Goal: Task Accomplishment & Management: Manage account settings

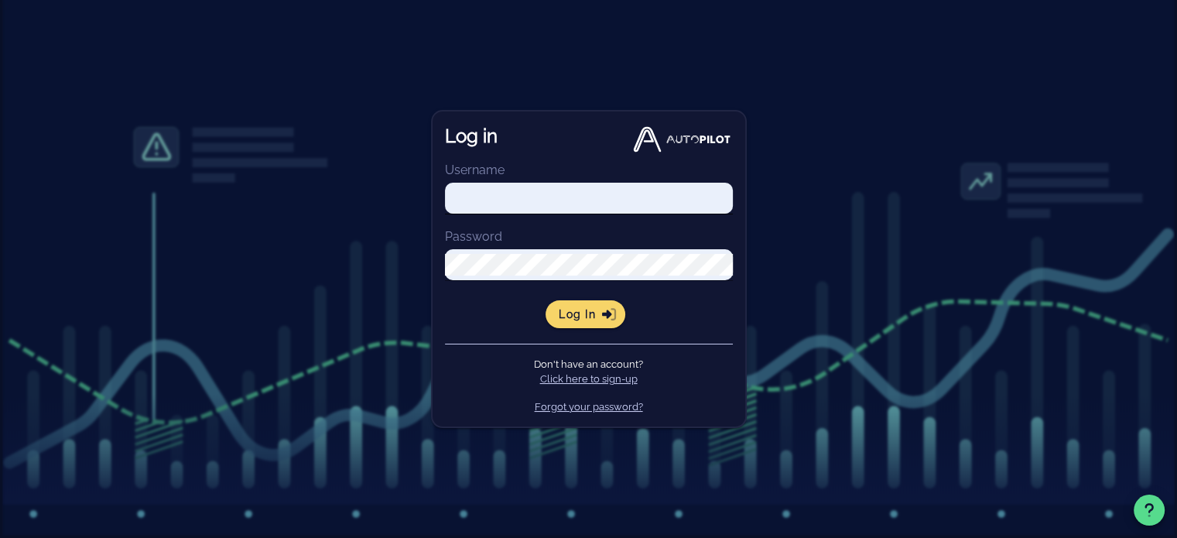
click at [553, 194] on input "Username" at bounding box center [589, 198] width 288 height 22
type input "[PERSON_NAME][EMAIL_ADDRESS][PERSON_NAME][DOMAIN_NAME]"
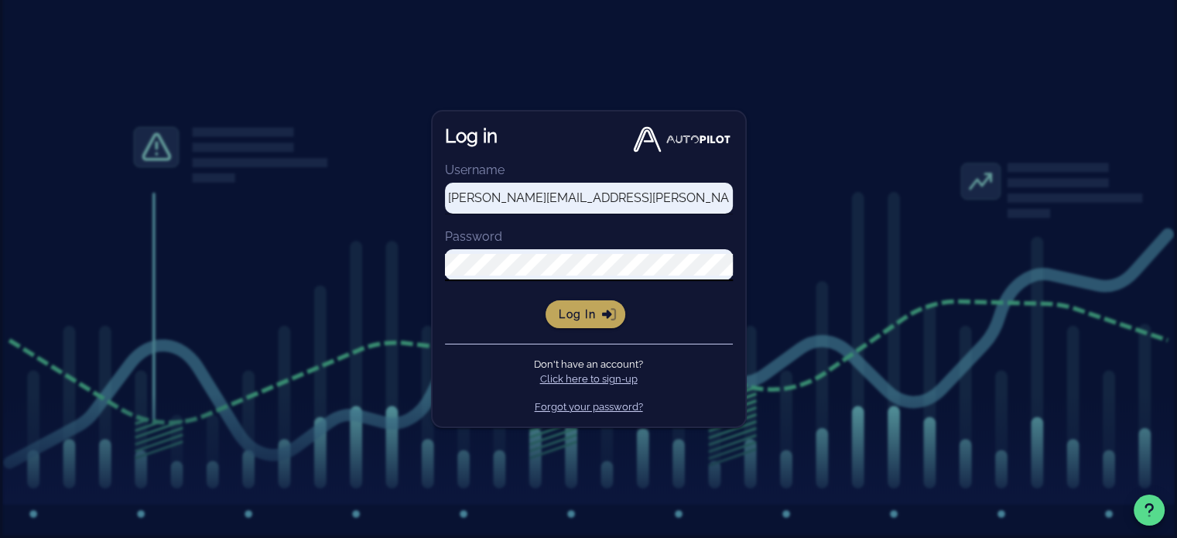
click at [591, 314] on span "Log in" at bounding box center [585, 314] width 55 height 14
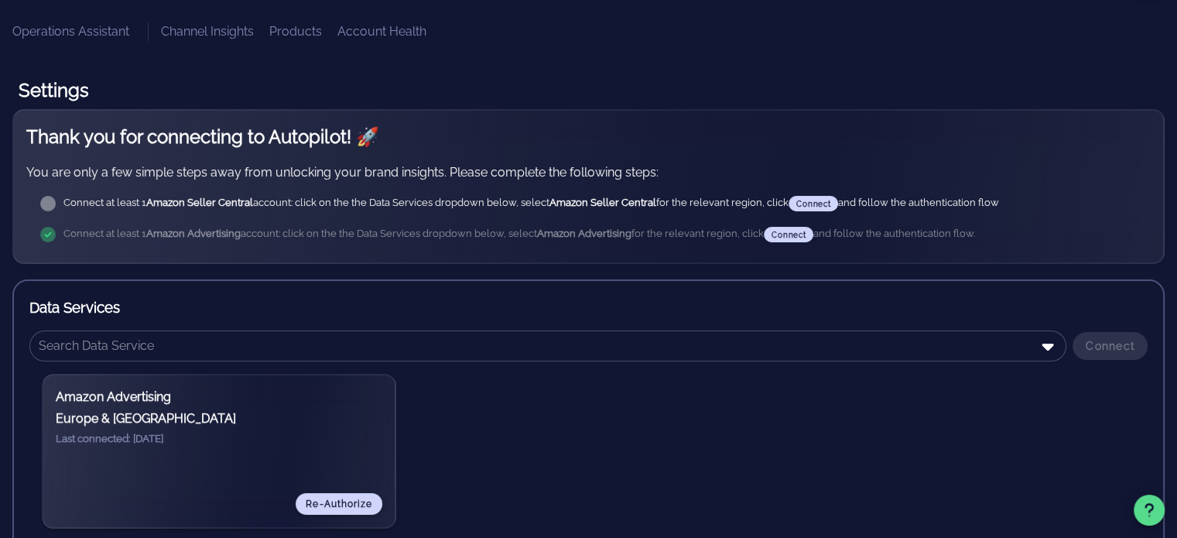
scroll to position [232, 0]
